Goal: Information Seeking & Learning: Learn about a topic

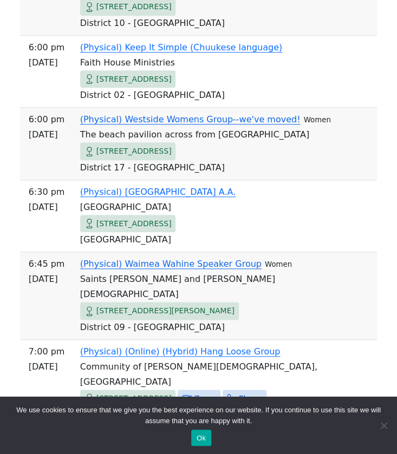
scroll to position [1329, 0]
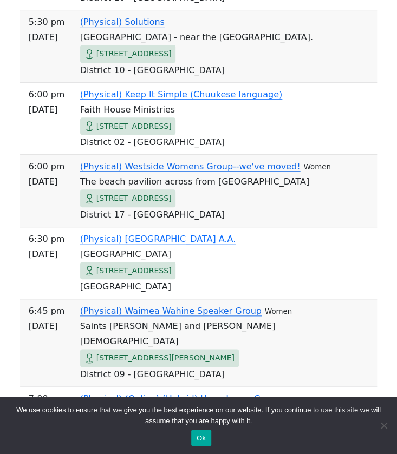
drag, startPoint x: 396, startPoint y: 267, endPoint x: 400, endPoint y: 333, distance: 66.2
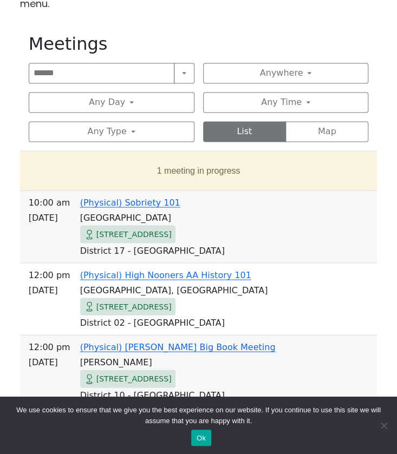
scroll to position [448, 0]
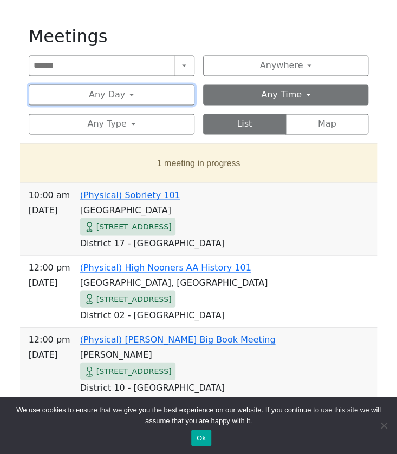
drag, startPoint x: 167, startPoint y: 99, endPoint x: 269, endPoint y: 99, distance: 101.3
click at [269, 99] on div "Search Near Location Near Me Anywhere Anywhere Cyberspace 67 District 01 - Diam…" at bounding box center [199, 94] width 340 height 79
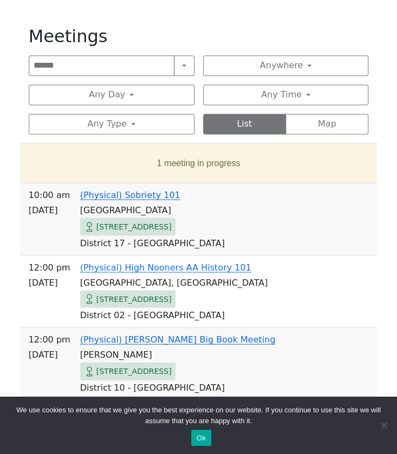
click at [340, 226] on div "[STREET_ADDRESS]" at bounding box center [224, 227] width 289 height 18
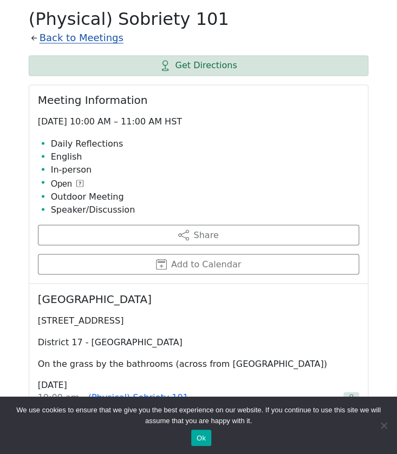
click at [58, 38] on link "Back to Meetings" at bounding box center [82, 37] width 84 height 17
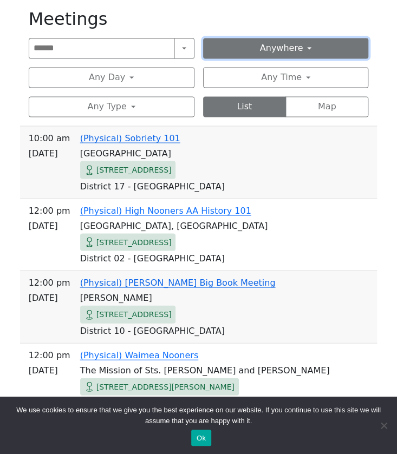
click at [287, 53] on button "Anywhere" at bounding box center [286, 48] width 166 height 21
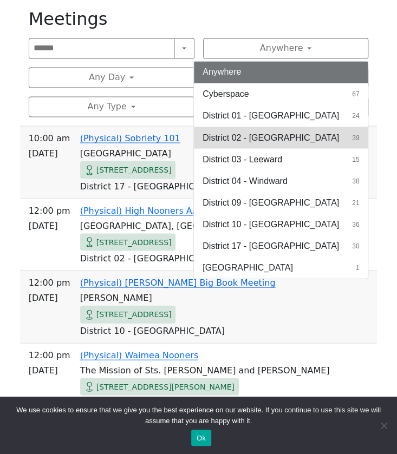
click at [278, 131] on span "District 02 - [GEOGRAPHIC_DATA]" at bounding box center [271, 137] width 136 height 13
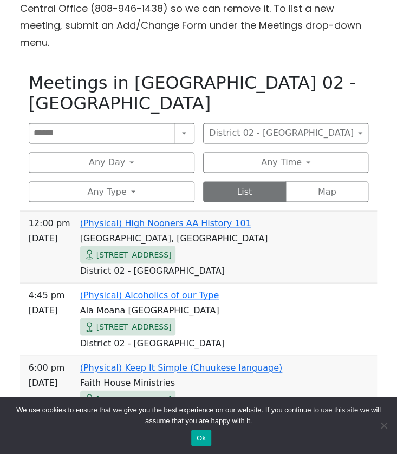
scroll to position [405, 0]
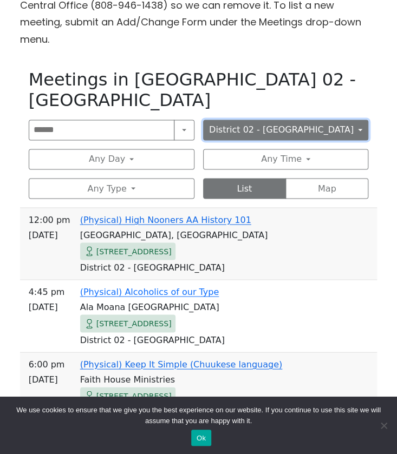
click at [273, 120] on button "District 02 - [GEOGRAPHIC_DATA]" at bounding box center [286, 130] width 166 height 21
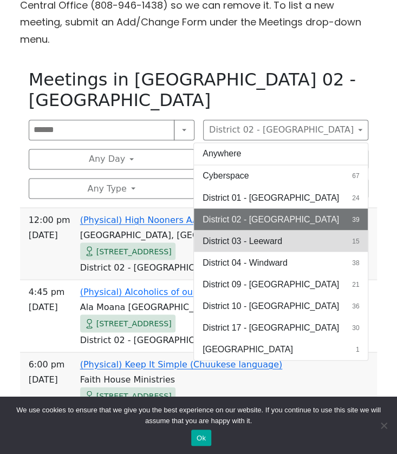
click at [258, 235] on span "District 03 - Leeward" at bounding box center [243, 241] width 80 height 13
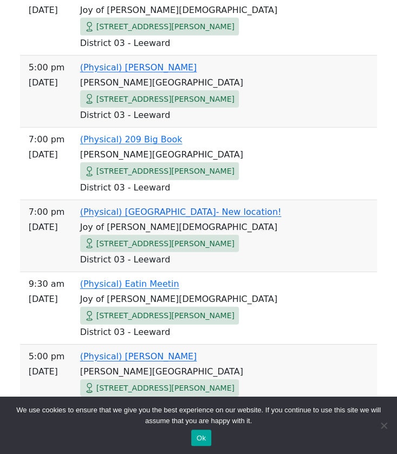
scroll to position [1137, 0]
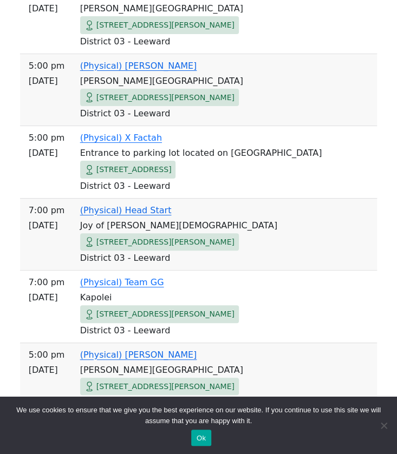
drag, startPoint x: 396, startPoint y: 244, endPoint x: 378, endPoint y: 51, distance: 193.7
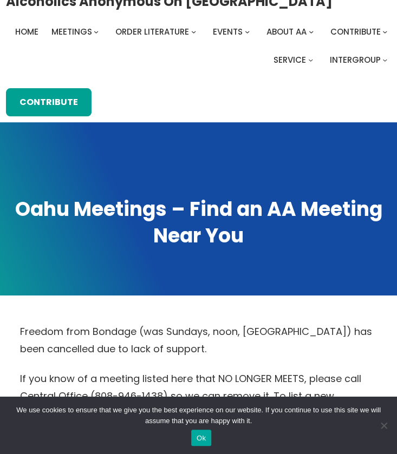
scroll to position [0, 0]
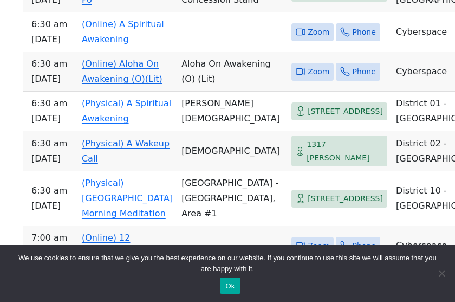
scroll to position [2036, 0]
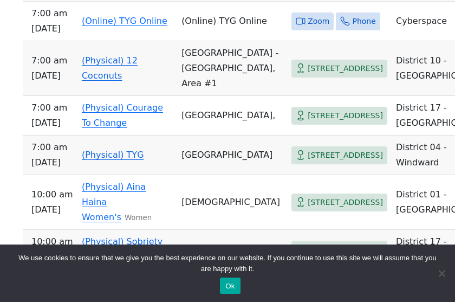
click at [232, 289] on button "Ok" at bounding box center [230, 285] width 20 height 16
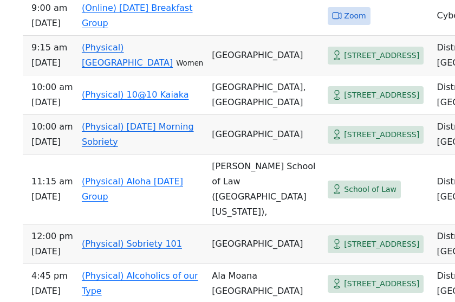
scroll to position [5533, 0]
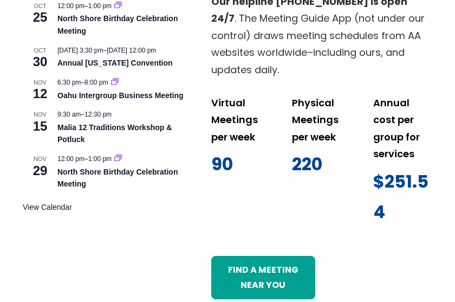
scroll to position [819, 0]
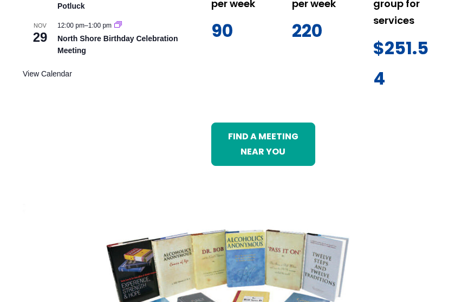
scroll to position [1300, 0]
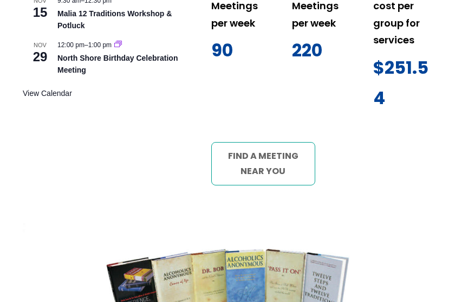
click at [263, 155] on link "Find a meeting near you" at bounding box center [263, 163] width 104 height 43
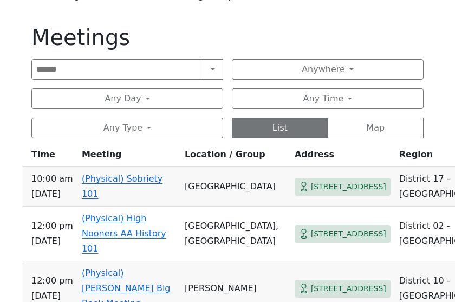
scroll to position [469, 0]
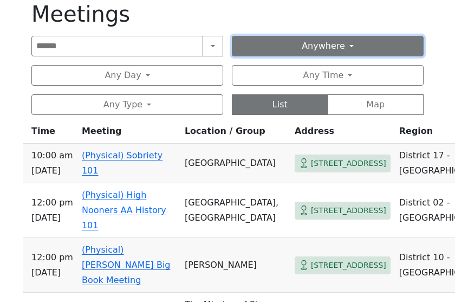
click at [330, 43] on button "Anywhere" at bounding box center [328, 46] width 192 height 21
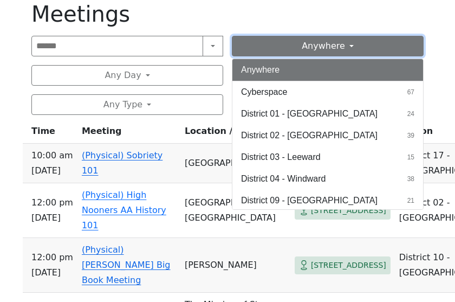
click at [330, 43] on button "Anywhere" at bounding box center [328, 46] width 192 height 21
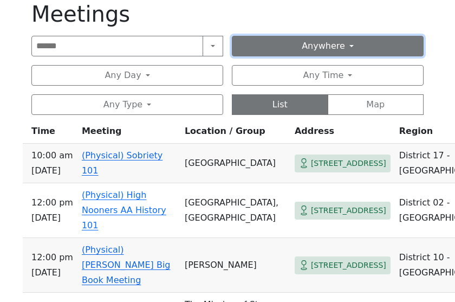
click at [330, 43] on button "Anywhere" at bounding box center [328, 46] width 192 height 21
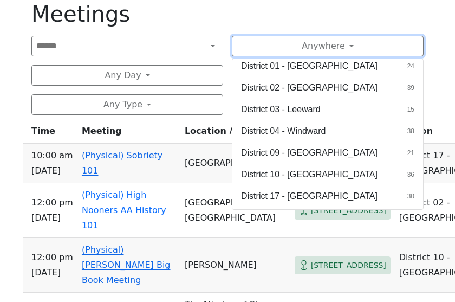
scroll to position [47, 0]
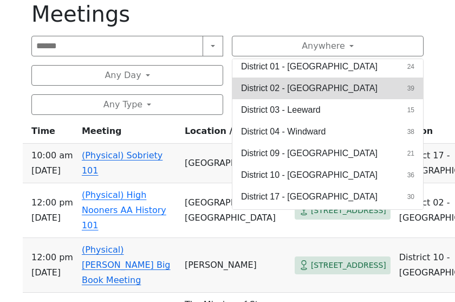
click at [316, 87] on span "District 02 - [GEOGRAPHIC_DATA]" at bounding box center [309, 88] width 136 height 13
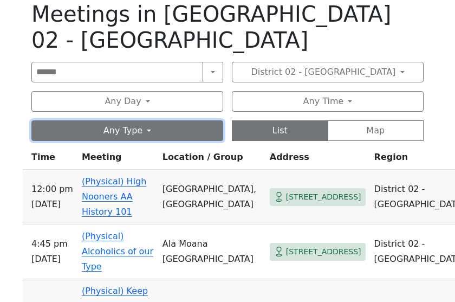
click at [208, 120] on button "Any Type" at bounding box center [127, 130] width 192 height 21
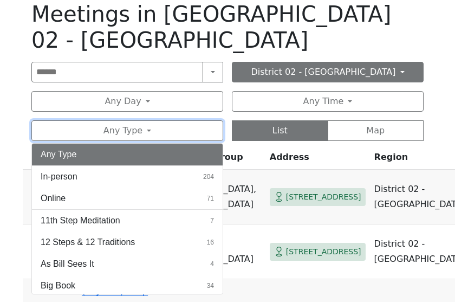
drag, startPoint x: 208, startPoint y: 100, endPoint x: 308, endPoint y: 53, distance: 110.0
click at [308, 62] on div "Search Near Location Near [GEOGRAPHIC_DATA] 02 - [GEOGRAPHIC_DATA] Anywhere Cyb…" at bounding box center [227, 101] width 392 height 79
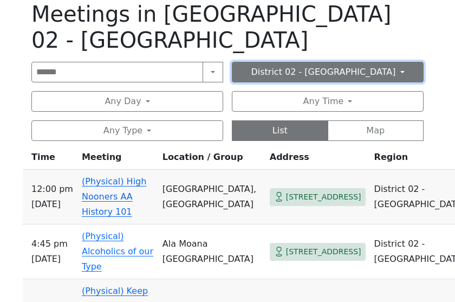
click at [308, 62] on button "District 02 - [GEOGRAPHIC_DATA]" at bounding box center [328, 72] width 192 height 21
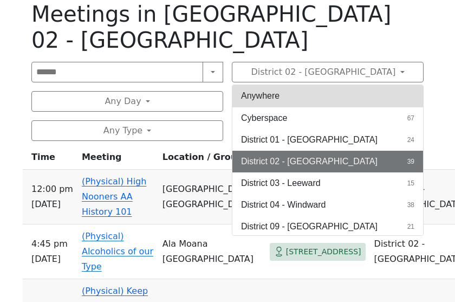
click at [343, 85] on button "Anywhere" at bounding box center [327, 96] width 191 height 22
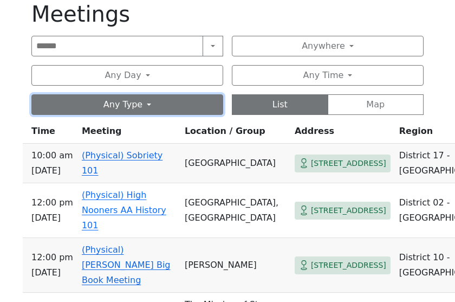
click at [152, 102] on button "Any Type" at bounding box center [127, 104] width 192 height 21
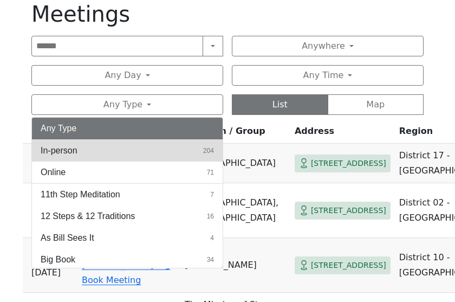
click at [129, 153] on button "In-person 204" at bounding box center [127, 151] width 191 height 22
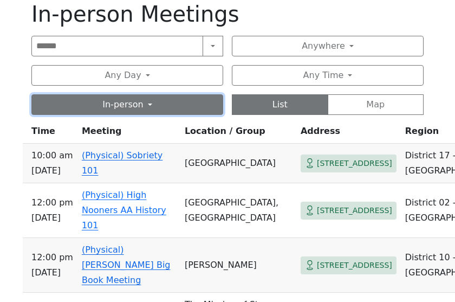
click at [154, 106] on button "In-person" at bounding box center [127, 104] width 192 height 21
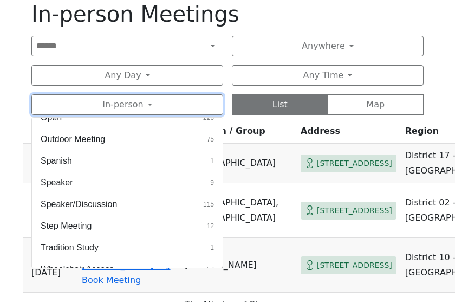
scroll to position [440, 0]
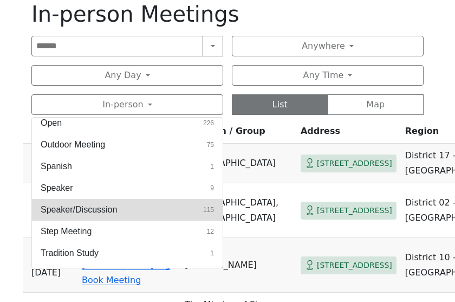
click at [136, 202] on button "Speaker/Discussion 115" at bounding box center [127, 210] width 191 height 22
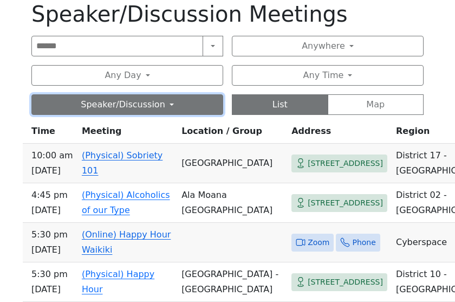
click at [151, 100] on button "Speaker/Discussion" at bounding box center [127, 104] width 192 height 21
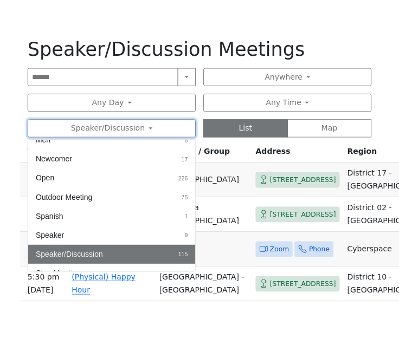
scroll to position [396, 0]
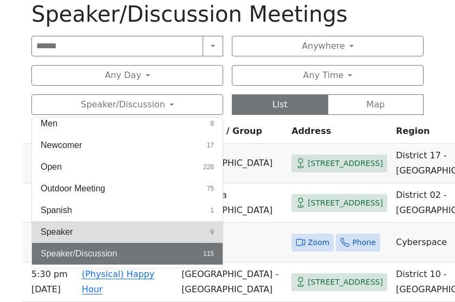
click at [191, 222] on button "Speaker 9" at bounding box center [127, 232] width 191 height 22
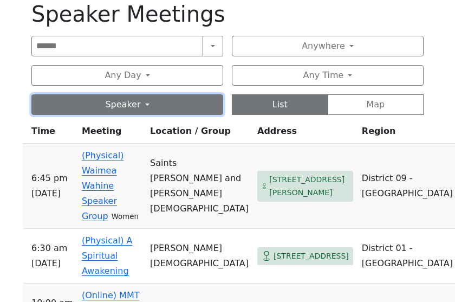
click at [155, 111] on button "Speaker" at bounding box center [127, 104] width 192 height 21
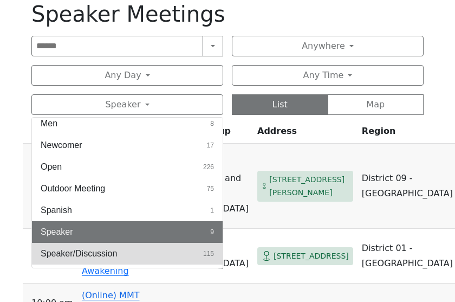
click at [179, 248] on button "Speaker/Discussion 115" at bounding box center [127, 254] width 191 height 22
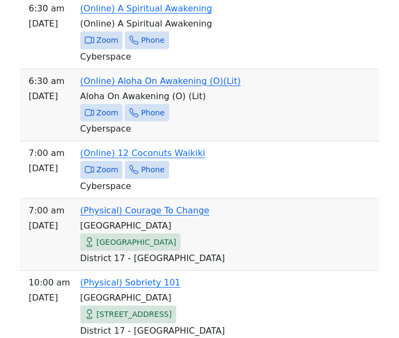
scroll to position [7033, 0]
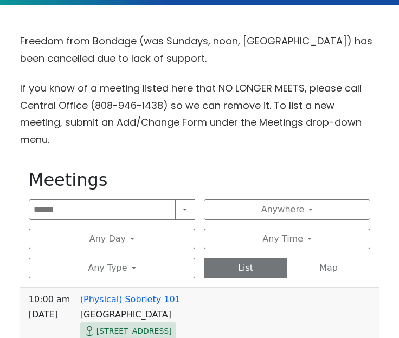
scroll to position [307, 0]
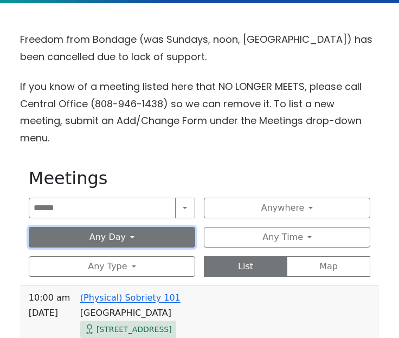
click at [126, 227] on button "Any Day" at bounding box center [112, 237] width 166 height 21
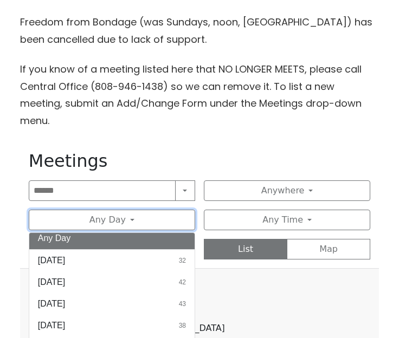
scroll to position [328, 0]
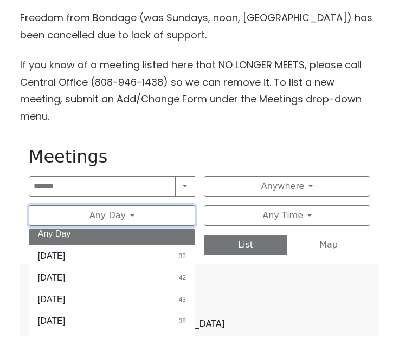
drag, startPoint x: 406, startPoint y: 337, endPoint x: 486, endPoint y: 402, distance: 103.6
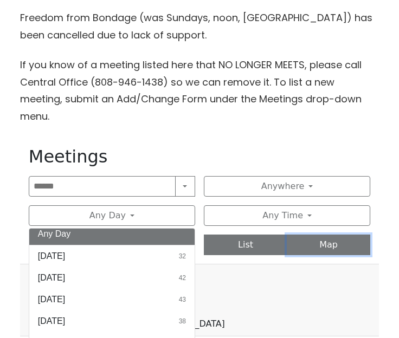
click at [338, 235] on button "Map" at bounding box center [328, 245] width 83 height 21
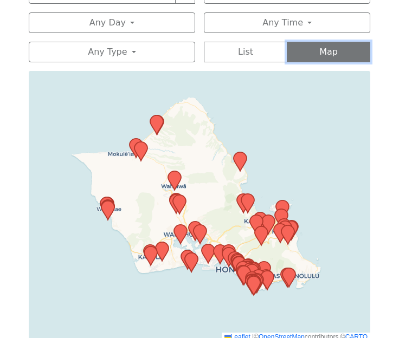
scroll to position [524, 0]
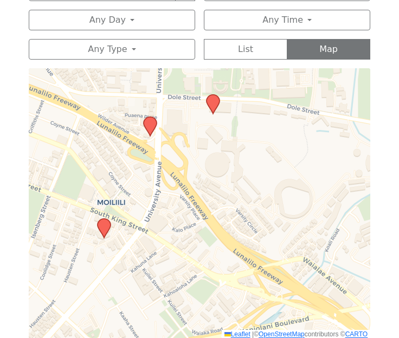
click at [216, 94] on icon at bounding box center [213, 104] width 14 height 21
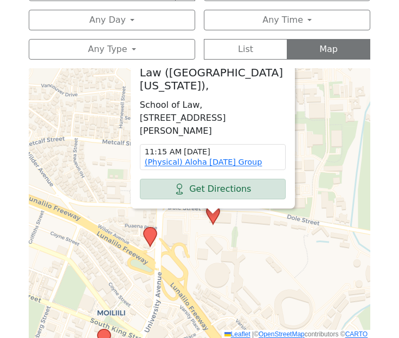
click at [151, 227] on icon at bounding box center [150, 236] width 13 height 19
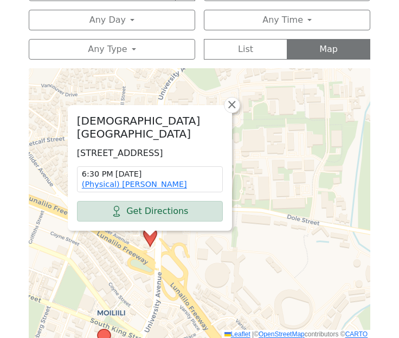
click at [183, 219] on div "Our Redeemer Lutheran Church 1404 University Ave, Honolulu, HI 96822, USA 6:30 …" at bounding box center [199, 203] width 341 height 271
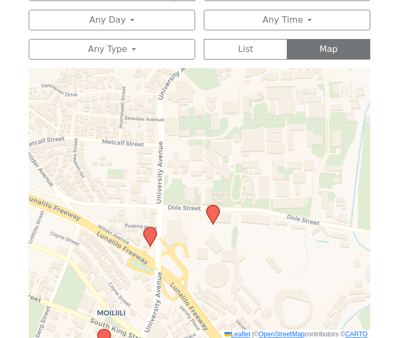
click at [217, 205] on icon at bounding box center [213, 215] width 14 height 21
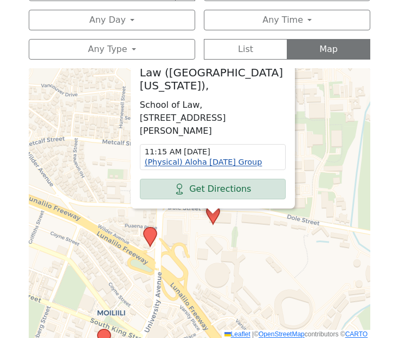
click at [204, 158] on link "(Physical) Aloha [DATE] Group" at bounding box center [204, 162] width 118 height 9
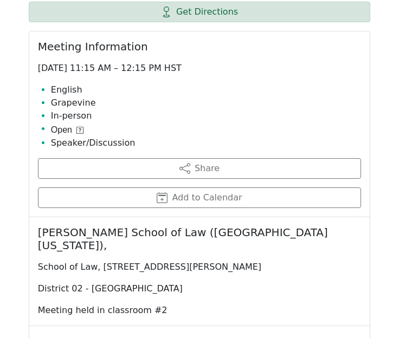
scroll to position [525, 0]
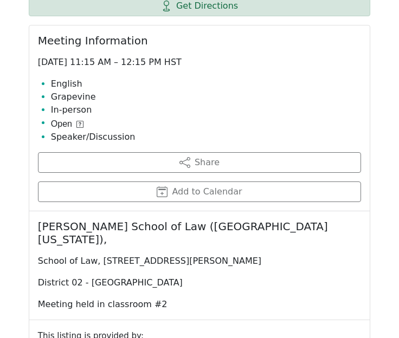
click at [221, 56] on p "Sunday 11:15 AM – 12:15 PM HST" at bounding box center [199, 62] width 323 height 13
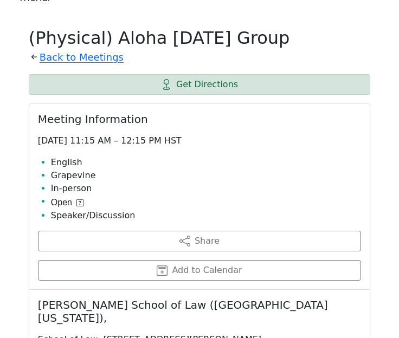
scroll to position [409, 0]
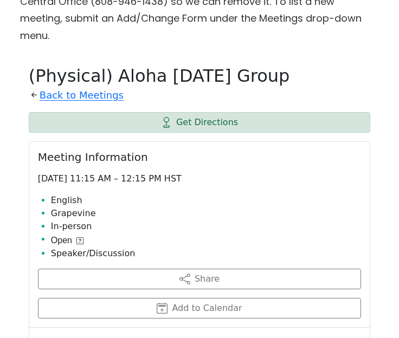
click at [33, 89] on icon at bounding box center [34, 94] width 11 height 11
click at [48, 87] on link "Back to Meetings" at bounding box center [82, 95] width 84 height 17
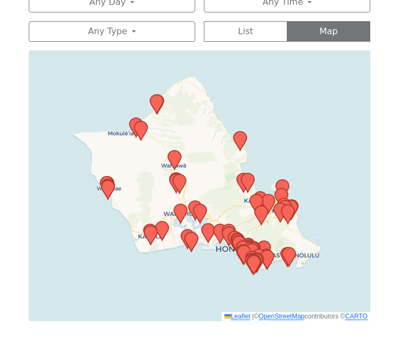
scroll to position [525, 0]
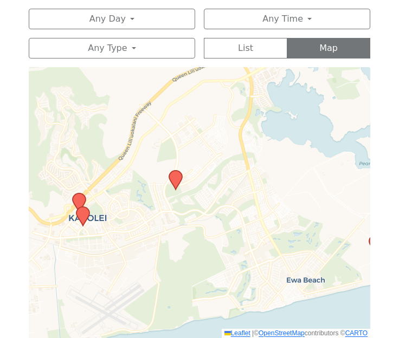
click at [87, 207] on icon at bounding box center [82, 216] width 13 height 19
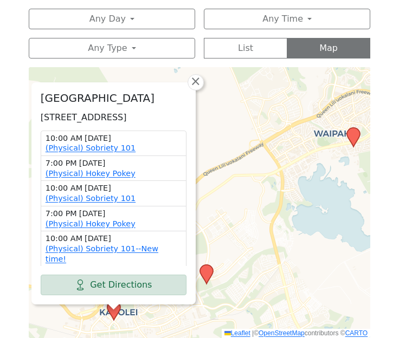
click at [161, 294] on div "Kapolei Regional Park 1020 Manawai St, Kapolei, HI 96707, USA 10:00 AM Thursday…" at bounding box center [199, 202] width 341 height 271
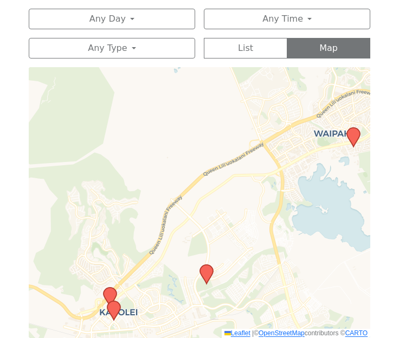
click at [109, 288] on icon at bounding box center [109, 297] width 13 height 19
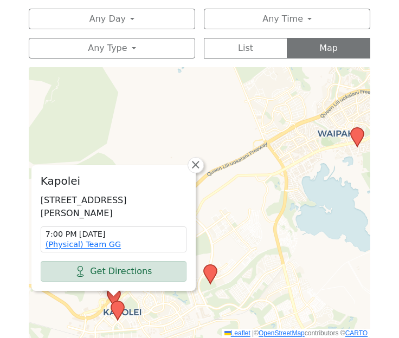
click at [212, 265] on icon at bounding box center [210, 274] width 14 height 21
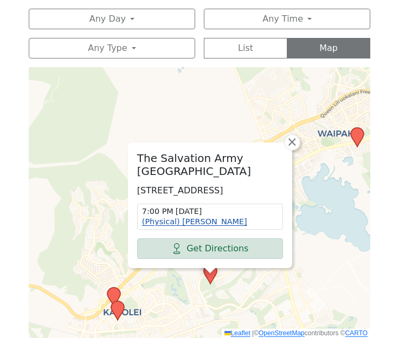
click at [196, 217] on link "(Physical) [PERSON_NAME]" at bounding box center [194, 221] width 105 height 9
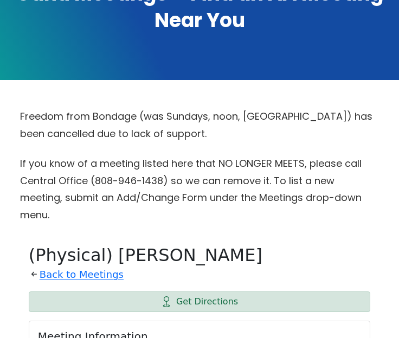
scroll to position [233, 0]
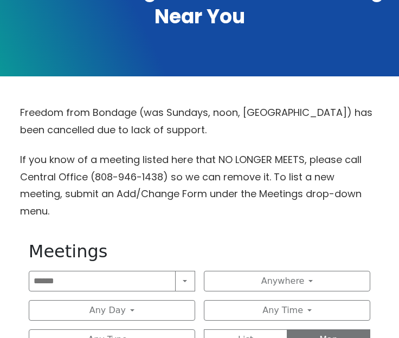
scroll to position [525, 0]
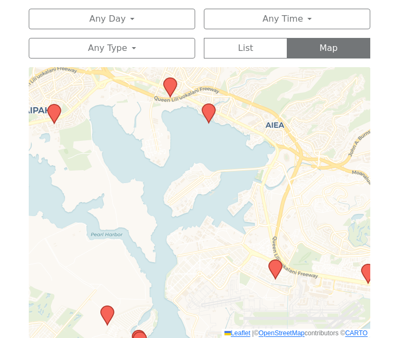
click at [61, 104] on icon at bounding box center [54, 114] width 14 height 21
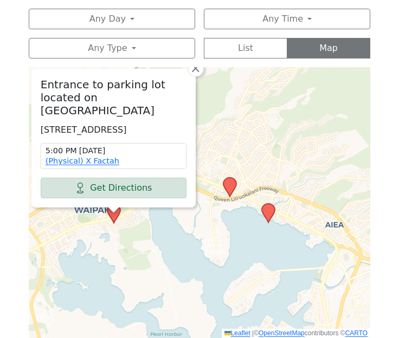
click at [232, 178] on icon at bounding box center [229, 187] width 13 height 19
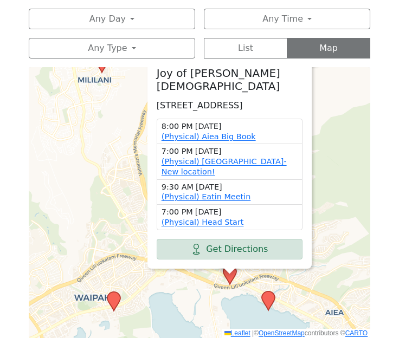
click at [309, 47] on div "Meetings Search Near Location Near Me Anywhere Anywhere Cyberspace 67 District …" at bounding box center [199, 143] width 359 height 405
click at [312, 54] on span "×" at bounding box center [311, 56] width 11 height 13
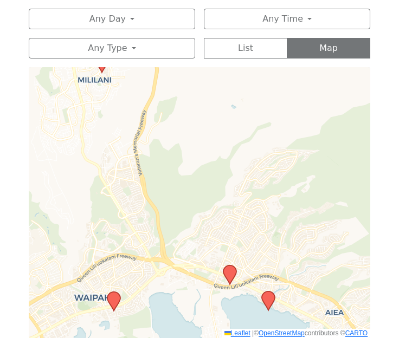
click at [105, 53] on icon at bounding box center [102, 63] width 14 height 21
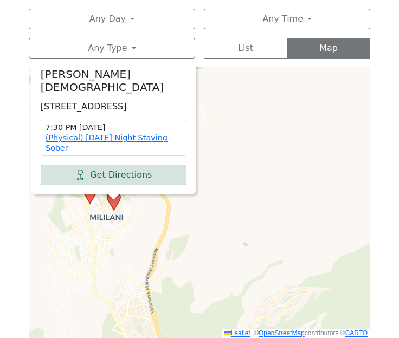
click at [90, 185] on icon at bounding box center [89, 194] width 13 height 19
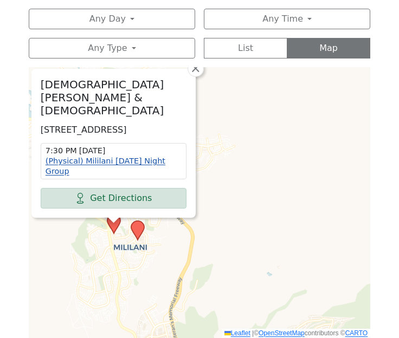
click at [106, 157] on link "(Physical) Mililani Tuesday Night Group" at bounding box center [105, 166] width 120 height 19
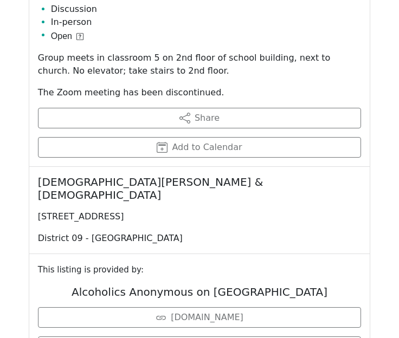
scroll to position [606, 0]
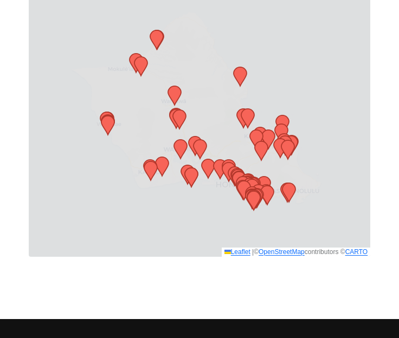
scroll to position [525, 0]
